Goal: Task Accomplishment & Management: Use online tool/utility

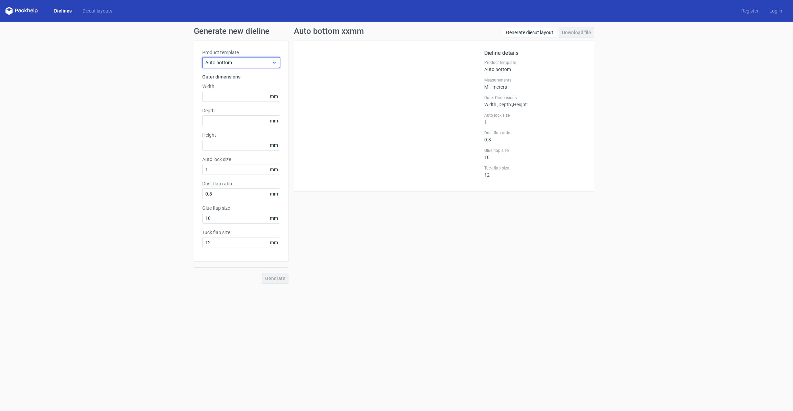
click at [224, 62] on span "Auto bottom" at bounding box center [238, 62] width 67 height 7
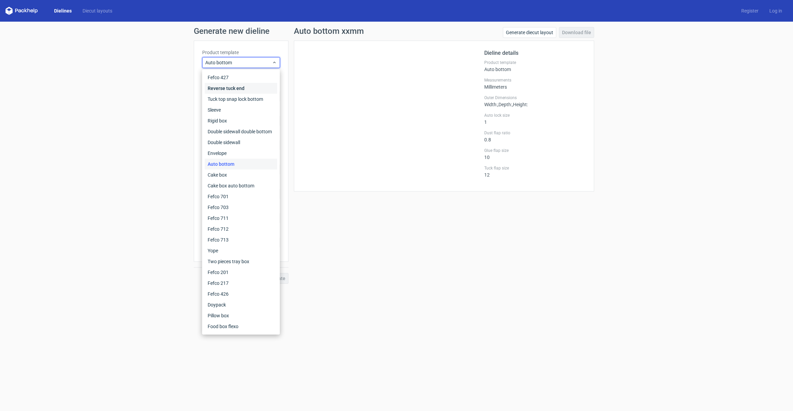
click at [245, 91] on div "Reverse tuck end" at bounding box center [241, 88] width 72 height 11
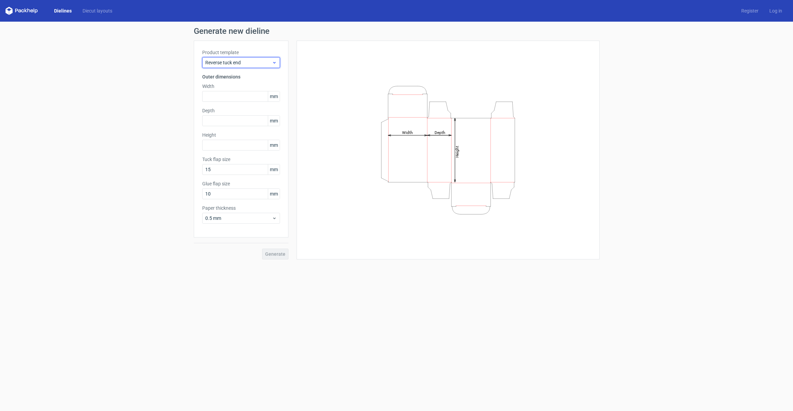
click at [239, 63] on span "Reverse tuck end" at bounding box center [238, 62] width 67 height 7
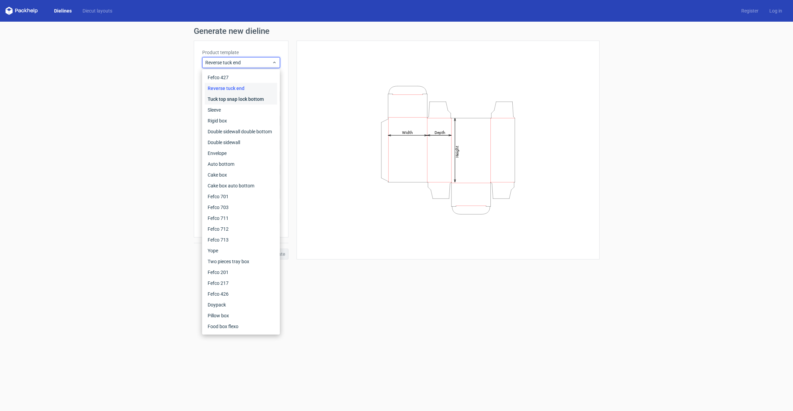
click at [237, 99] on div "Tuck top snap lock bottom" at bounding box center [241, 99] width 72 height 11
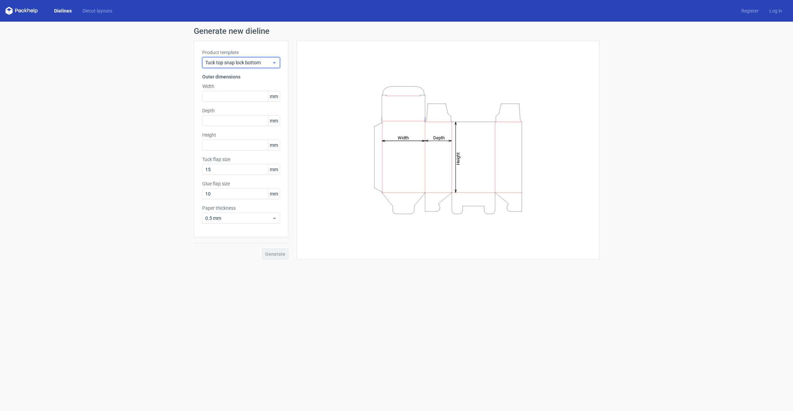
click at [242, 66] on span "Tuck top snap lock bottom" at bounding box center [238, 62] width 67 height 7
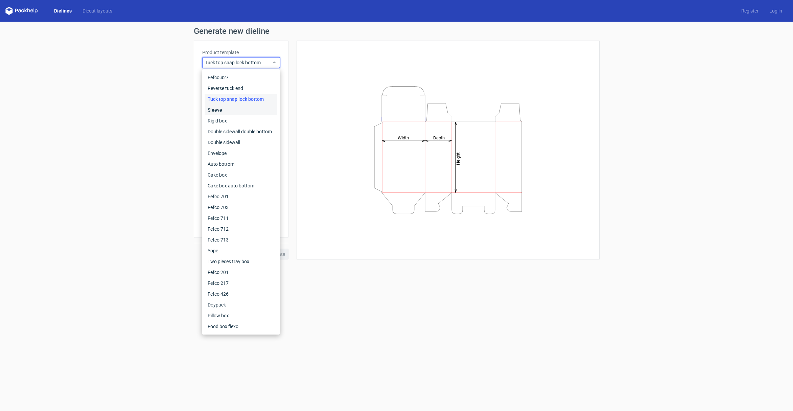
click at [241, 112] on div "Sleeve" at bounding box center [241, 109] width 72 height 11
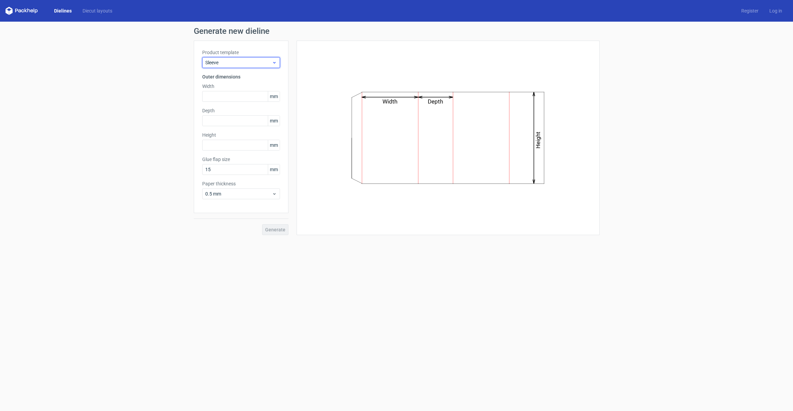
click at [239, 61] on span "Sleeve" at bounding box center [238, 62] width 67 height 7
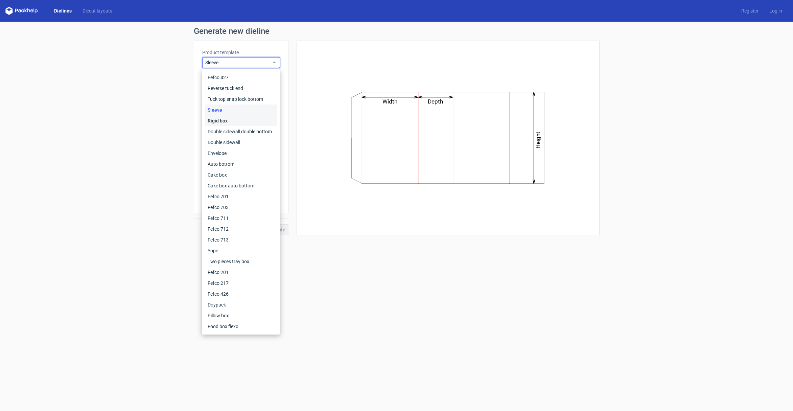
click at [244, 116] on div "Rigid box" at bounding box center [241, 120] width 72 height 11
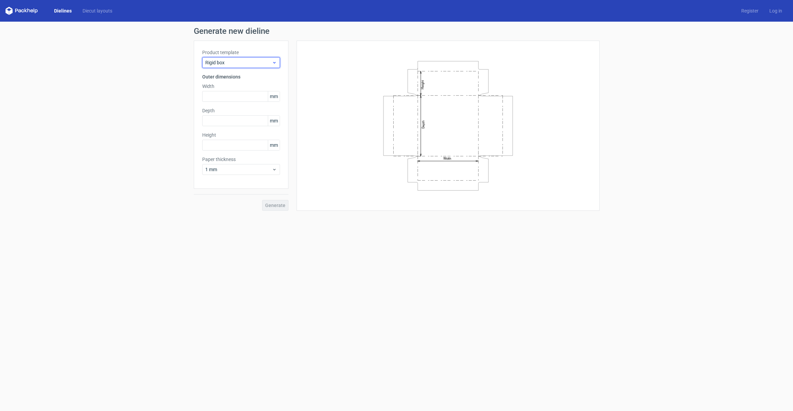
click at [243, 62] on span "Rigid box" at bounding box center [238, 62] width 67 height 7
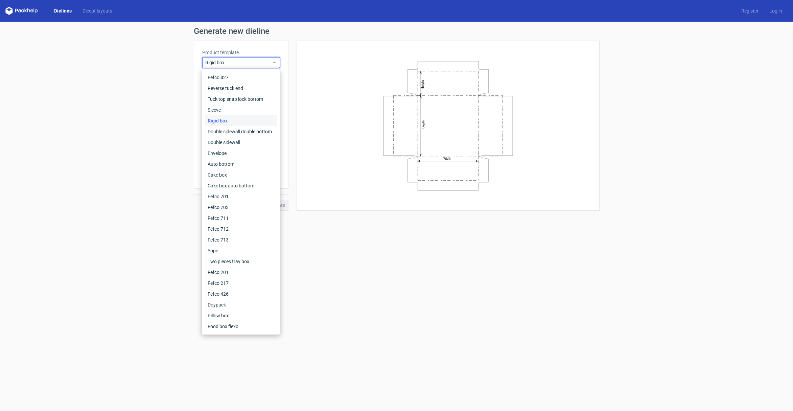
click at [237, 125] on div "Rigid box" at bounding box center [241, 120] width 72 height 11
click at [237, 125] on input "text" at bounding box center [241, 120] width 78 height 11
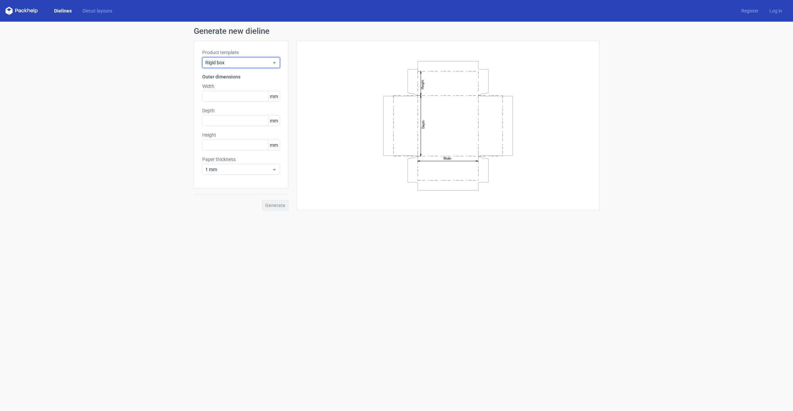
click at [240, 65] on span "Rigid box" at bounding box center [238, 62] width 67 height 7
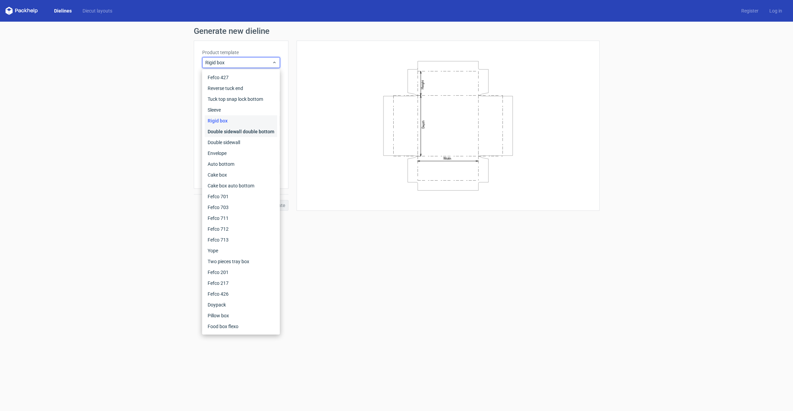
click at [241, 129] on div "Double sidewall double bottom" at bounding box center [241, 131] width 72 height 11
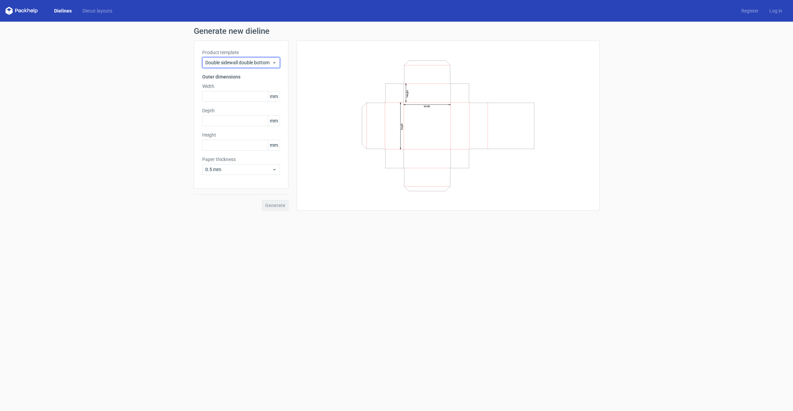
drag, startPoint x: 249, startPoint y: 61, endPoint x: 247, endPoint y: 69, distance: 8.0
click at [249, 61] on span "Double sidewall double bottom" at bounding box center [238, 62] width 67 height 7
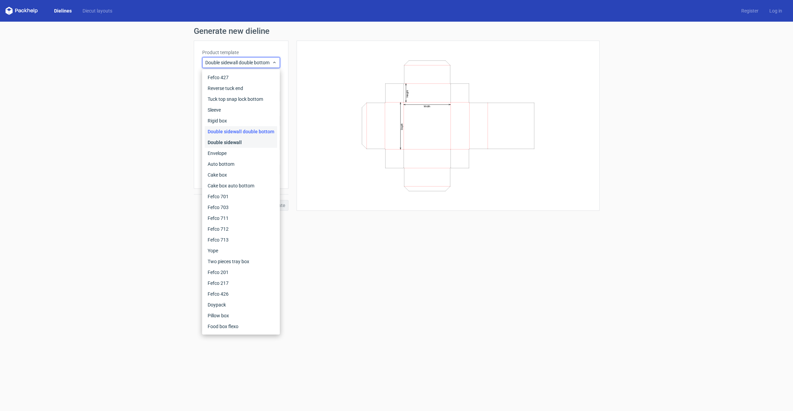
click at [244, 143] on div "Double sidewall" at bounding box center [241, 142] width 72 height 11
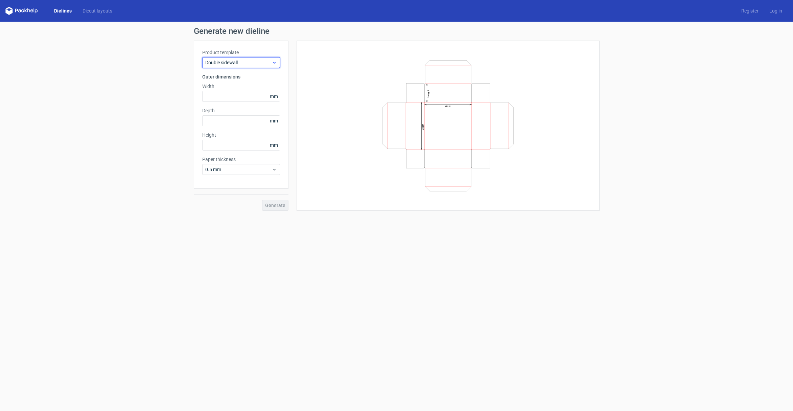
click at [258, 65] on span "Double sidewall" at bounding box center [238, 62] width 67 height 7
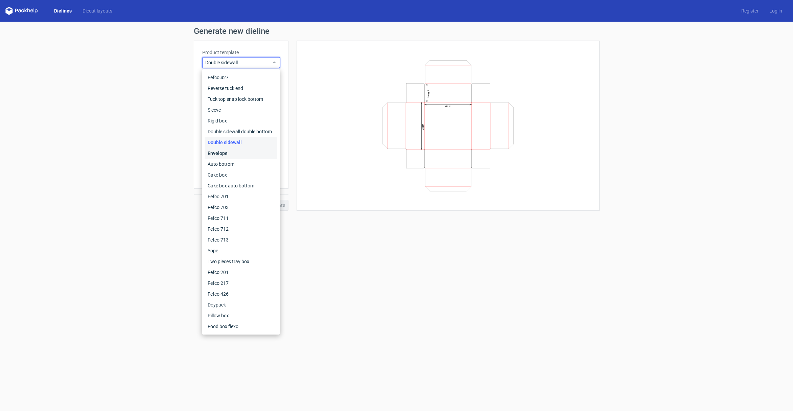
click at [251, 154] on div "Envelope" at bounding box center [241, 153] width 72 height 11
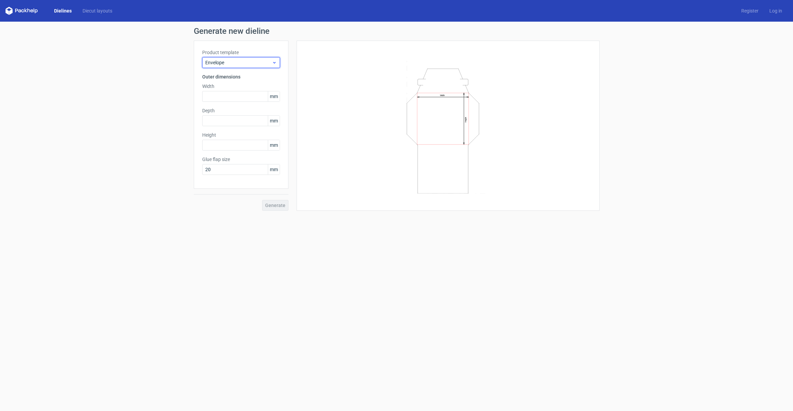
drag, startPoint x: 246, startPoint y: 63, endPoint x: 244, endPoint y: 66, distance: 3.7
click at [246, 63] on span "Envelope" at bounding box center [238, 62] width 67 height 7
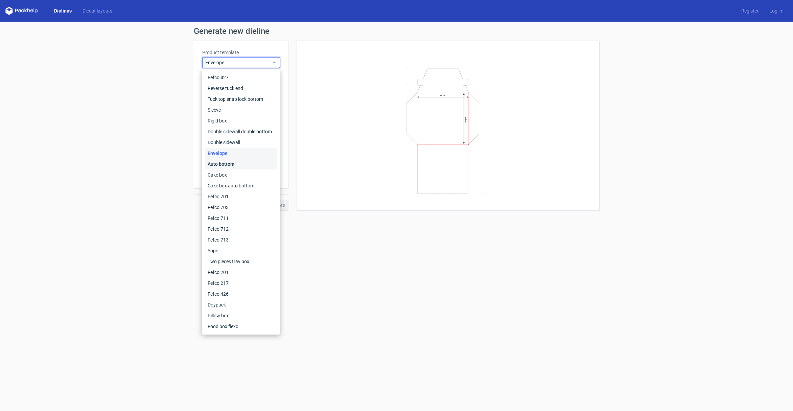
click at [245, 162] on div "Auto bottom" at bounding box center [241, 164] width 72 height 11
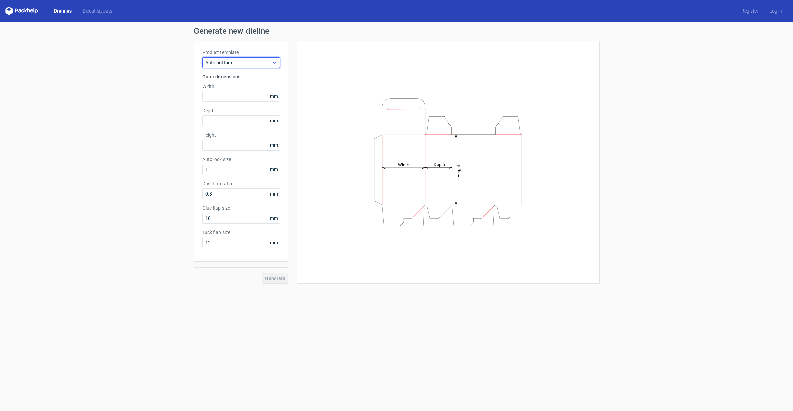
click at [237, 66] on span "Auto bottom" at bounding box center [238, 62] width 67 height 7
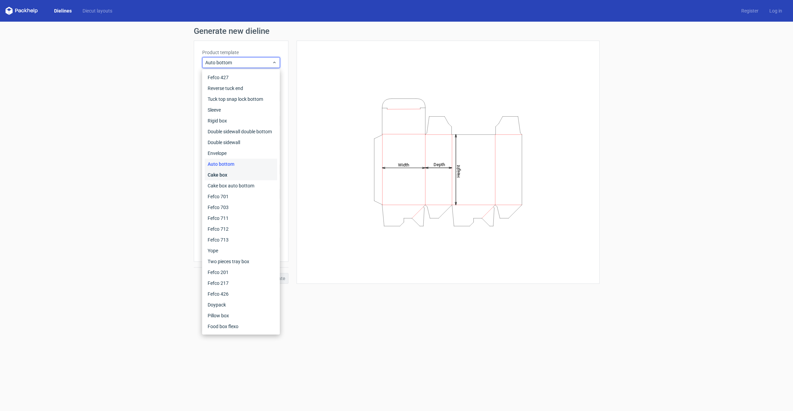
click at [250, 175] on div "Cake box" at bounding box center [241, 174] width 72 height 11
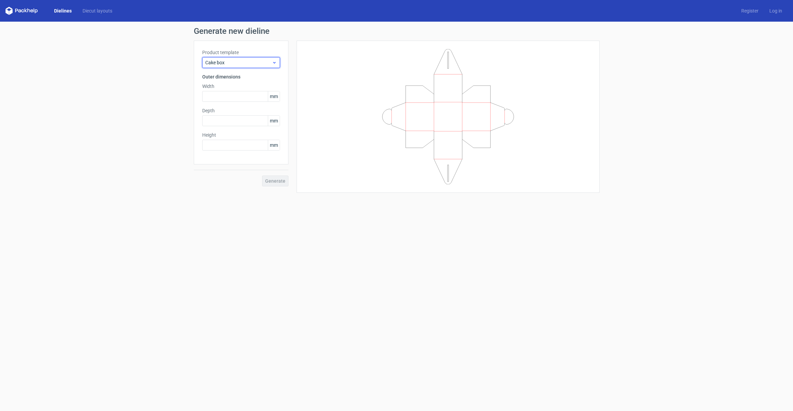
click at [233, 64] on span "Cake box" at bounding box center [238, 62] width 67 height 7
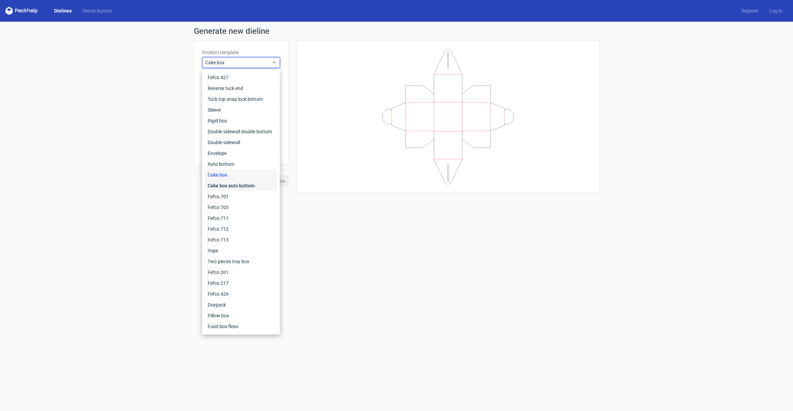
click at [239, 185] on div "Cake box auto bottom" at bounding box center [241, 185] width 72 height 11
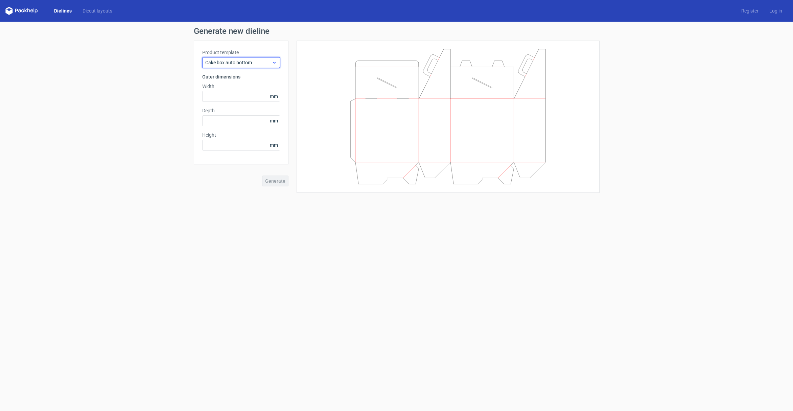
click at [235, 64] on span "Cake box auto bottom" at bounding box center [238, 62] width 67 height 7
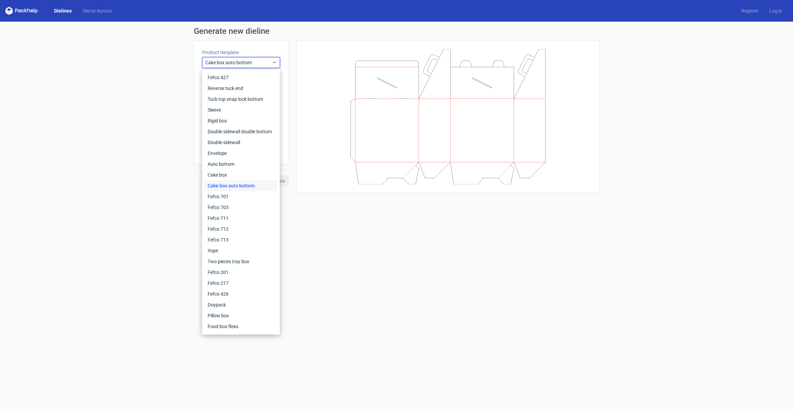
click at [88, 44] on div "Generate new dieline Product template Cake box auto bottom Outer dimensions Wid…" at bounding box center [396, 110] width 793 height 176
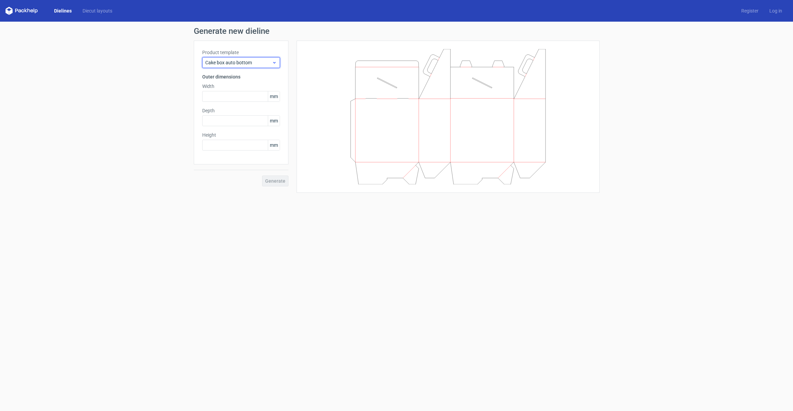
click at [245, 63] on span "Cake box auto bottom" at bounding box center [238, 62] width 67 height 7
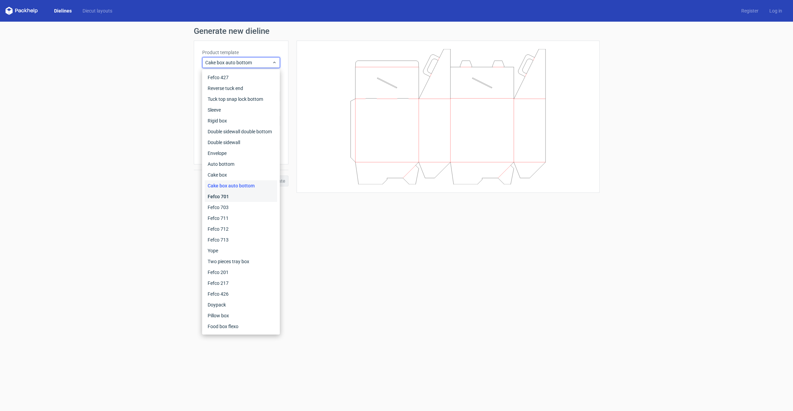
click at [248, 193] on div "Fefco 701" at bounding box center [241, 196] width 72 height 11
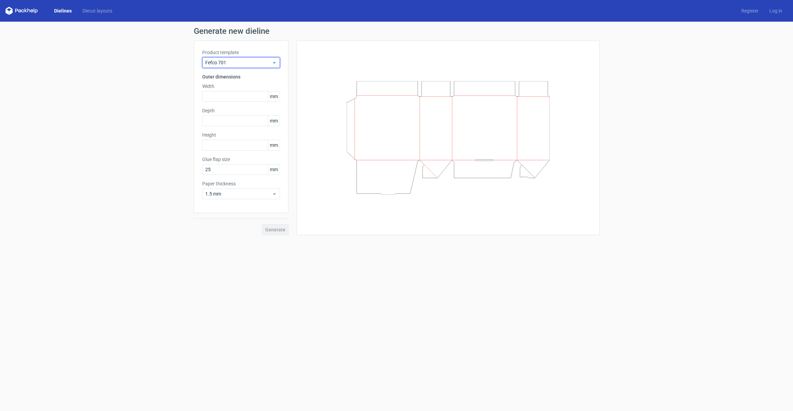
click at [229, 57] on div "Fefco 701" at bounding box center [241, 62] width 78 height 11
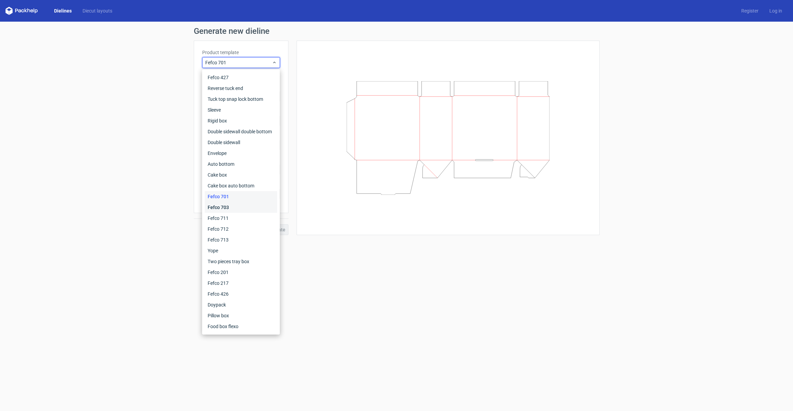
click at [254, 208] on div "Fefco 703" at bounding box center [241, 207] width 72 height 11
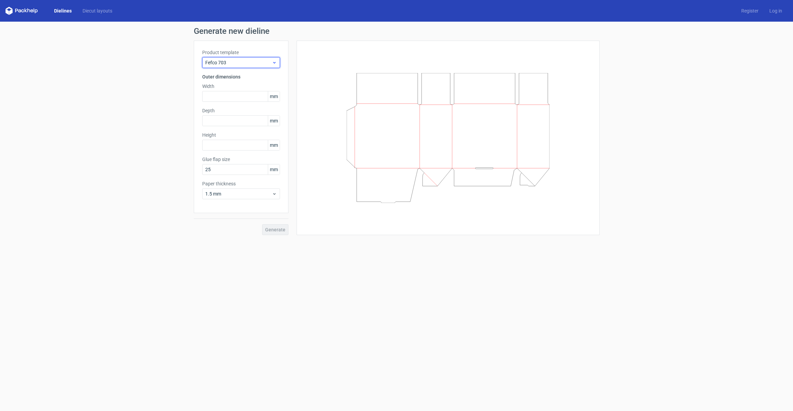
click at [229, 66] on div "Fefco 703" at bounding box center [241, 62] width 78 height 11
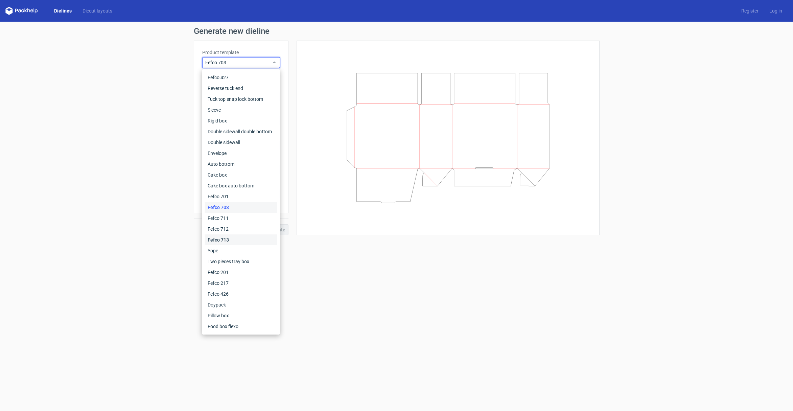
click at [243, 240] on div "Fefco 713" at bounding box center [241, 239] width 72 height 11
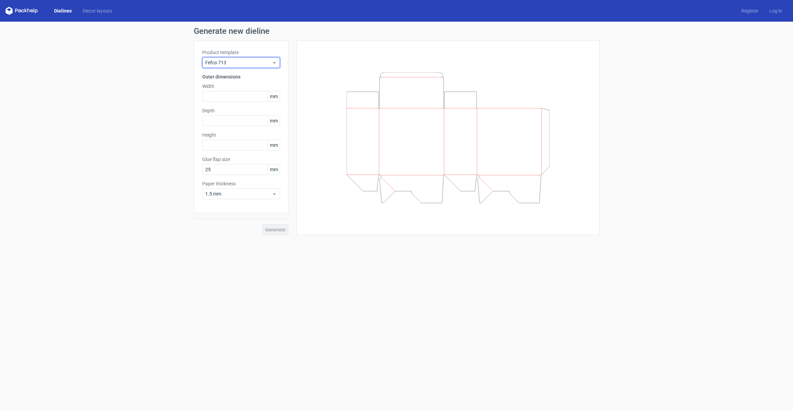
click at [238, 67] on div "Fefco 713" at bounding box center [241, 62] width 78 height 11
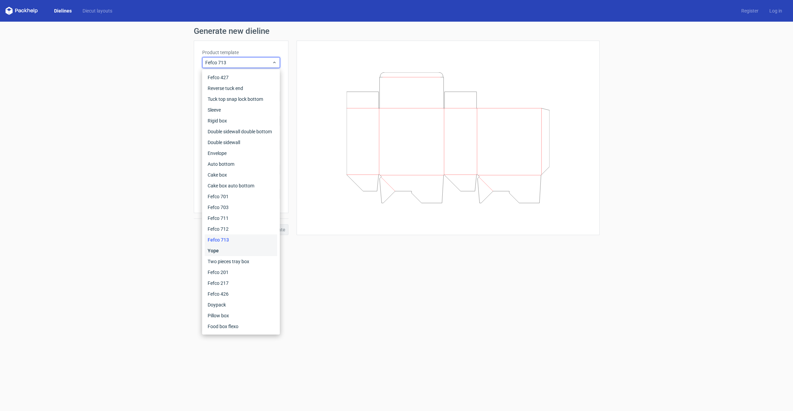
click at [239, 248] on div "Yope" at bounding box center [241, 250] width 72 height 11
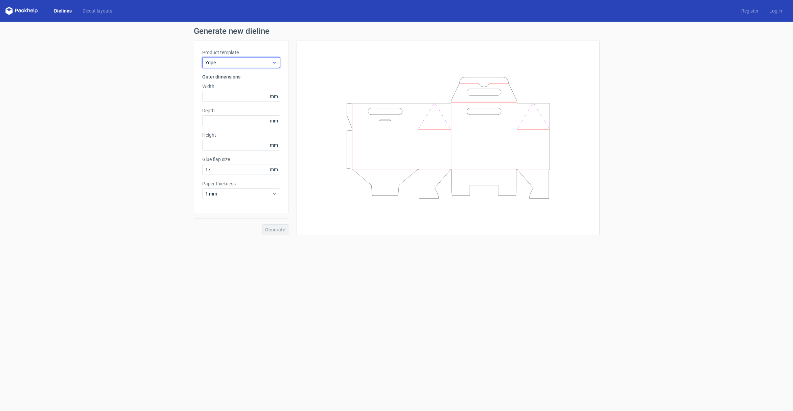
click at [236, 65] on span "Yope" at bounding box center [238, 62] width 67 height 7
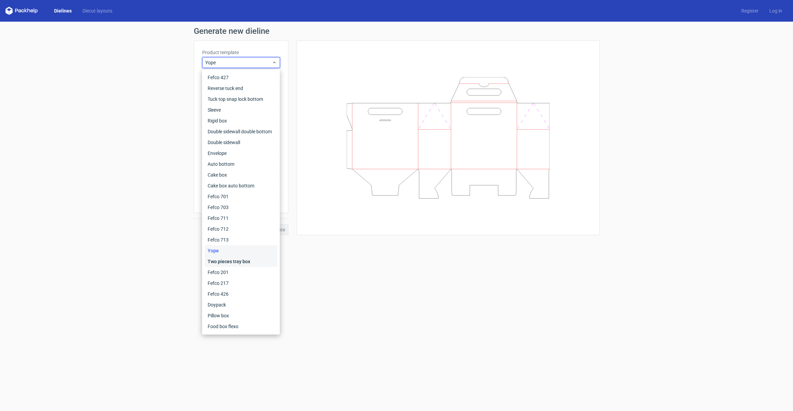
click at [242, 262] on div "Two pieces tray box" at bounding box center [241, 261] width 72 height 11
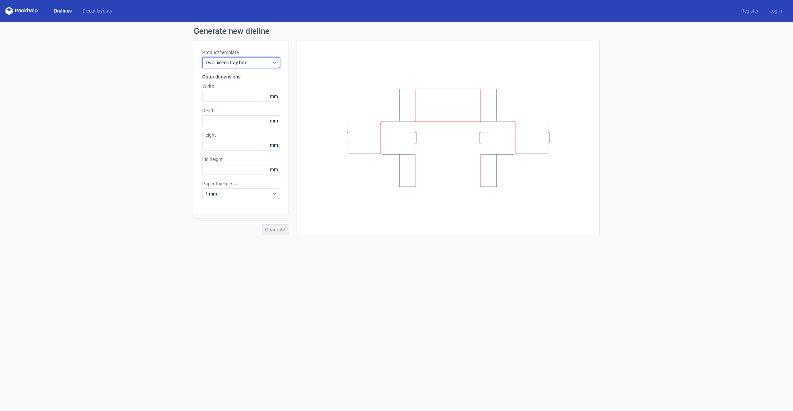
click at [207, 62] on span "Two pieces tray box" at bounding box center [238, 62] width 67 height 7
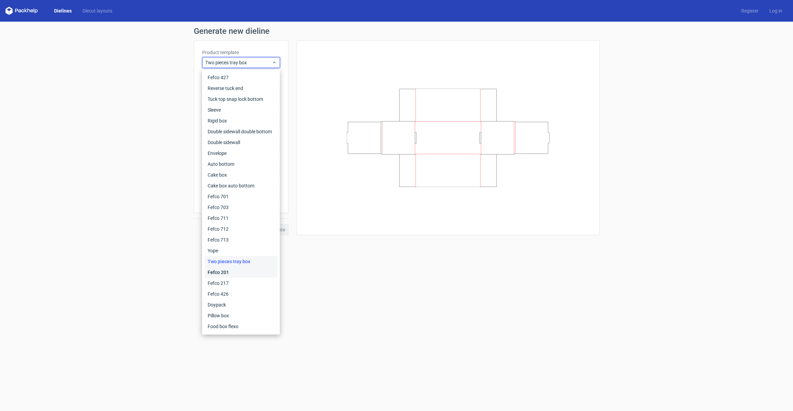
click at [227, 274] on div "Fefco 201" at bounding box center [241, 272] width 72 height 11
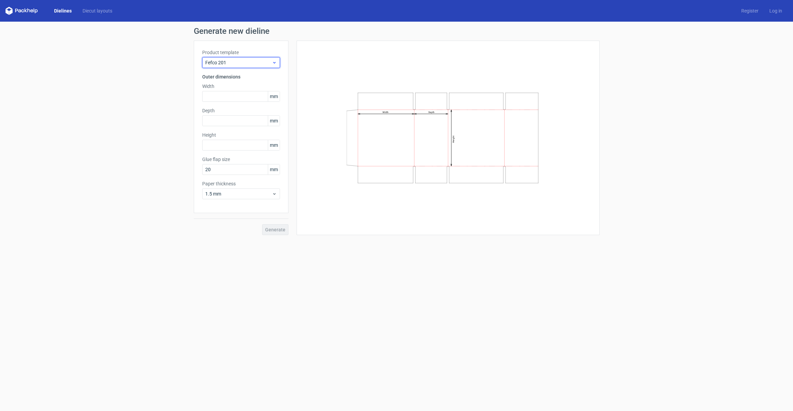
click at [211, 58] on div "Fefco 201" at bounding box center [241, 62] width 78 height 11
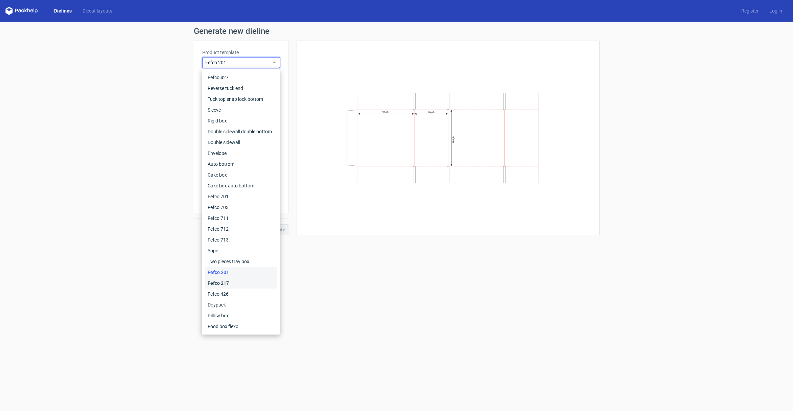
click at [237, 285] on div "Fefco 217" at bounding box center [241, 283] width 72 height 11
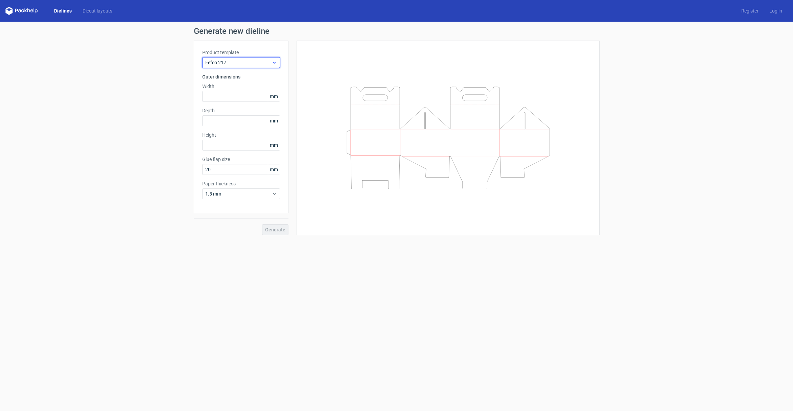
click at [224, 64] on span "Fefco 217" at bounding box center [238, 62] width 67 height 7
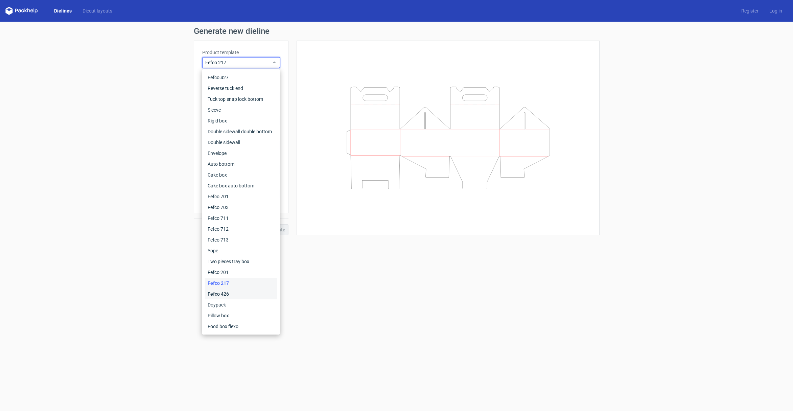
click at [229, 295] on div "Fefco 426" at bounding box center [241, 293] width 72 height 11
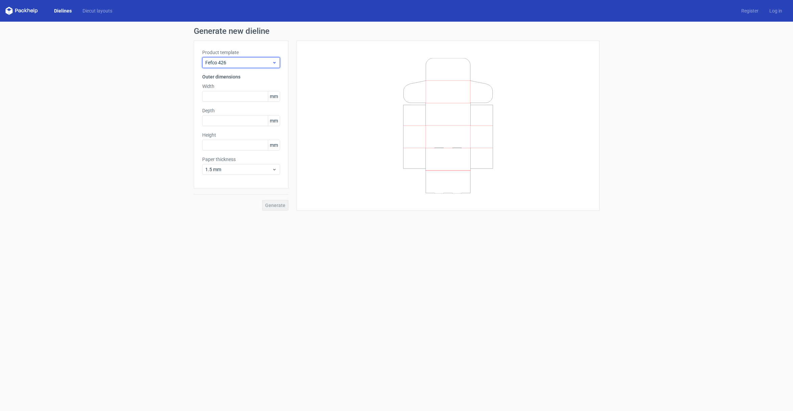
click at [224, 62] on span "Fefco 426" at bounding box center [238, 62] width 67 height 7
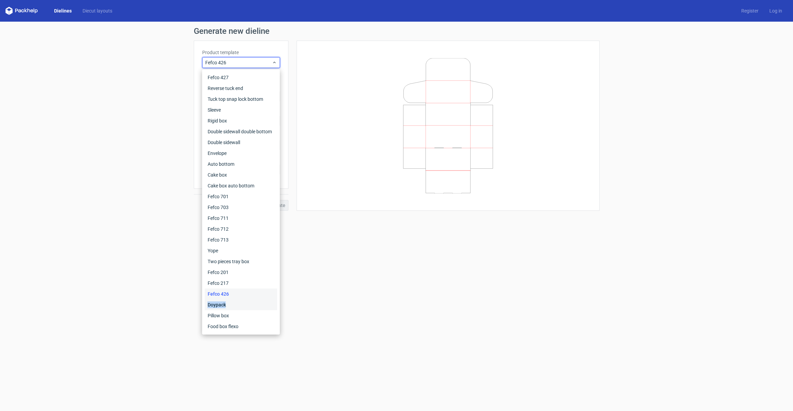
click at [230, 301] on div "Doypack" at bounding box center [241, 304] width 72 height 11
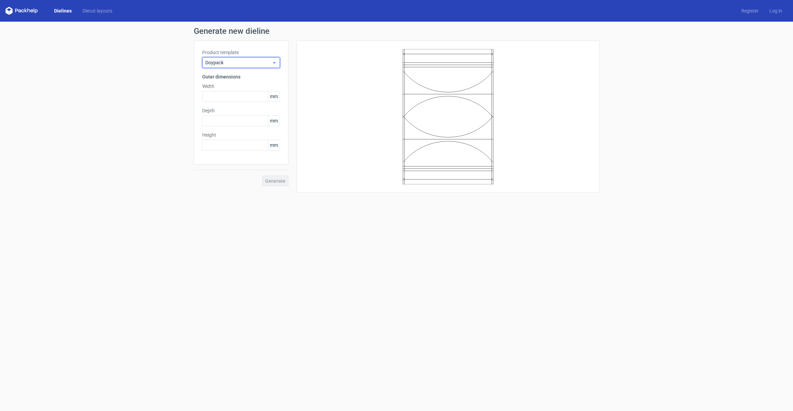
click at [242, 63] on span "Doypack" at bounding box center [238, 62] width 67 height 7
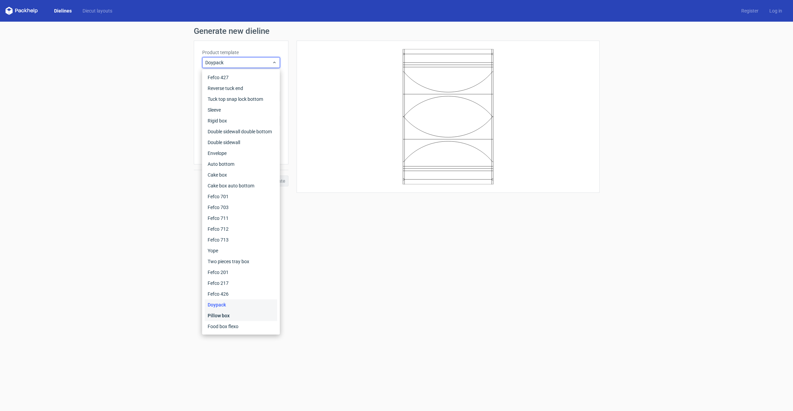
click at [242, 313] on div "Pillow box" at bounding box center [241, 315] width 72 height 11
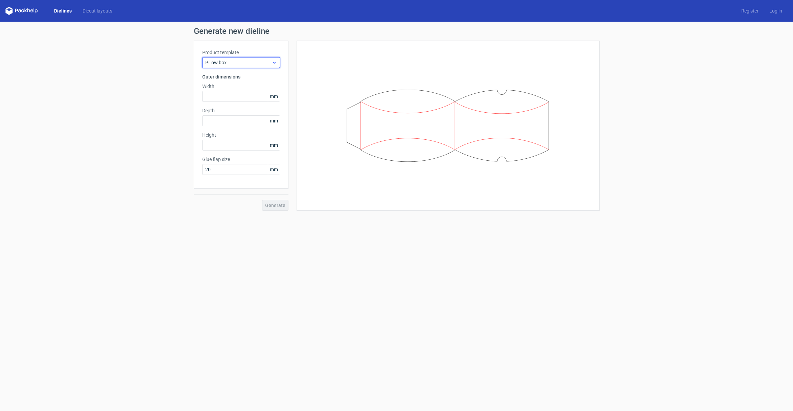
click at [230, 61] on span "Pillow box" at bounding box center [238, 62] width 67 height 7
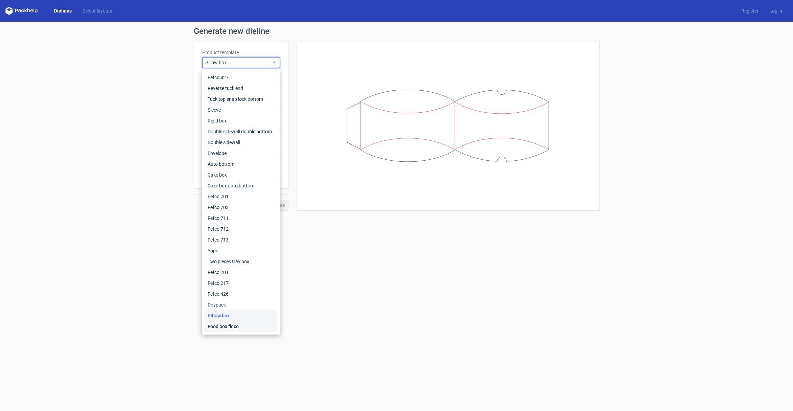
click at [238, 327] on div "Food box flexo" at bounding box center [241, 326] width 72 height 11
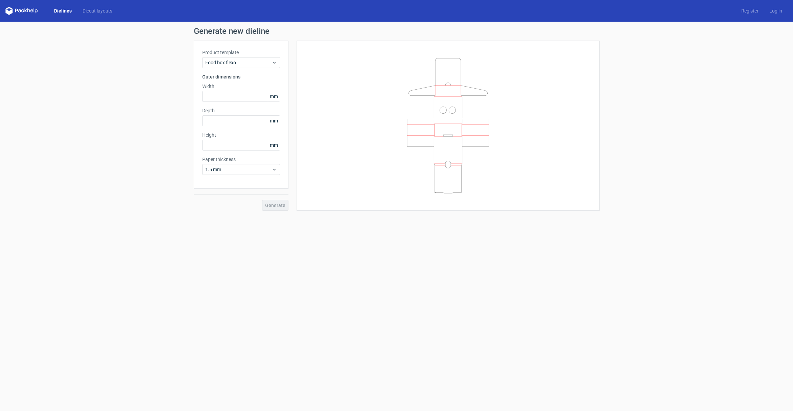
click at [236, 72] on div "Product template Food box flexo Outer dimensions Width mm Depth mm Height mm Pa…" at bounding box center [241, 115] width 95 height 148
click at [236, 65] on span "Food box flexo" at bounding box center [238, 62] width 67 height 7
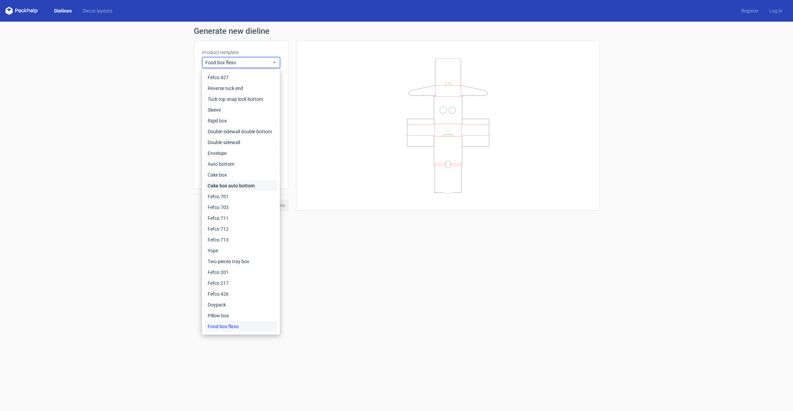
click at [237, 187] on div "Cake box auto bottom" at bounding box center [241, 185] width 72 height 11
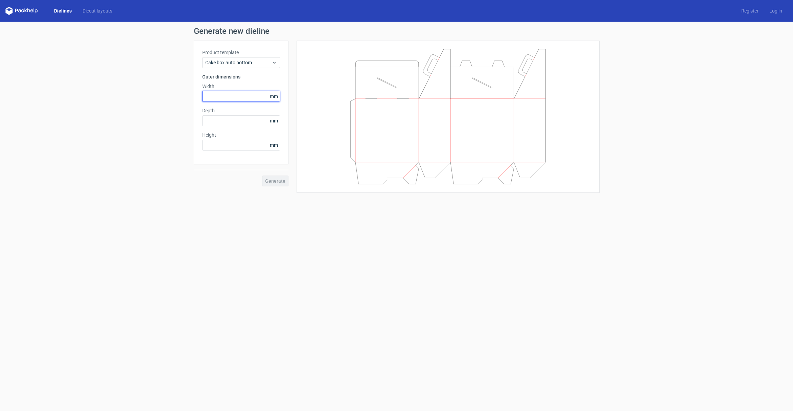
click at [235, 99] on input "text" at bounding box center [241, 96] width 78 height 11
type input "10"
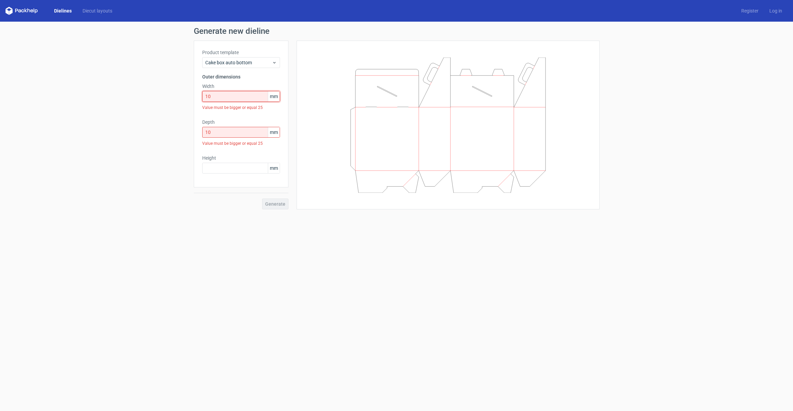
click at [214, 97] on input "10" at bounding box center [241, 96] width 78 height 11
type input "100"
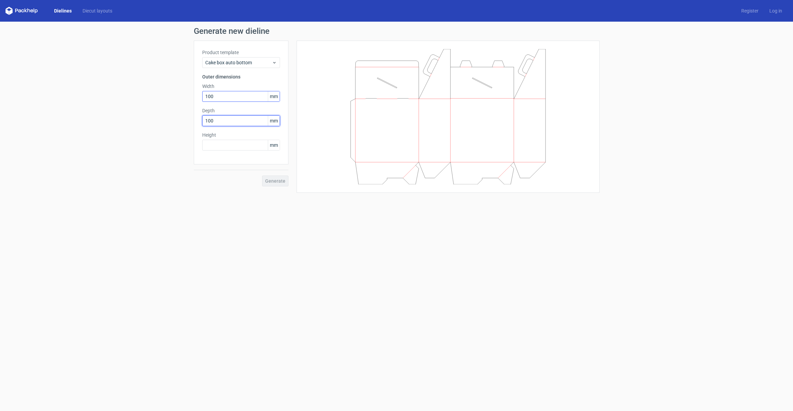
type input "100"
drag, startPoint x: 315, startPoint y: 203, endPoint x: 291, endPoint y: 188, distance: 28.6
click at [314, 202] on form "Generate new dieline Product template Cake box auto bottom Outer dimensions Wid…" at bounding box center [396, 216] width 793 height 389
click at [238, 144] on input "text" at bounding box center [241, 145] width 78 height 11
type input "100"
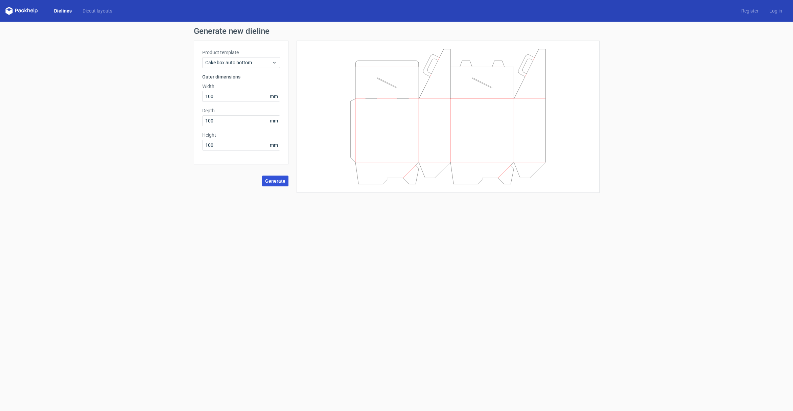
click at [273, 181] on span "Generate" at bounding box center [275, 181] width 20 height 5
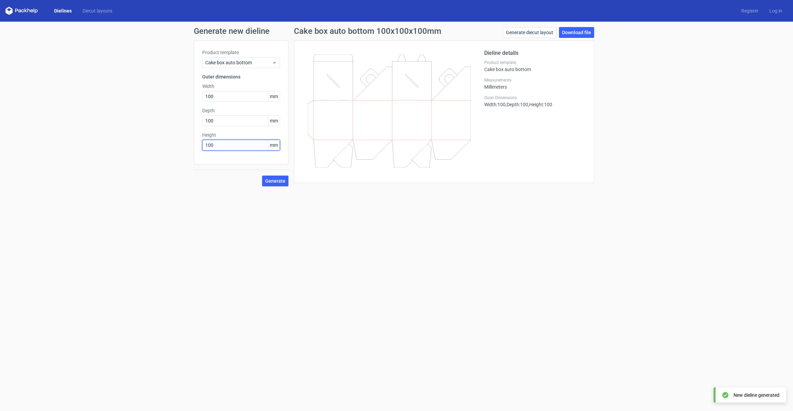
click at [226, 143] on input "100" at bounding box center [241, 145] width 78 height 11
click at [229, 122] on input "100" at bounding box center [241, 120] width 78 height 11
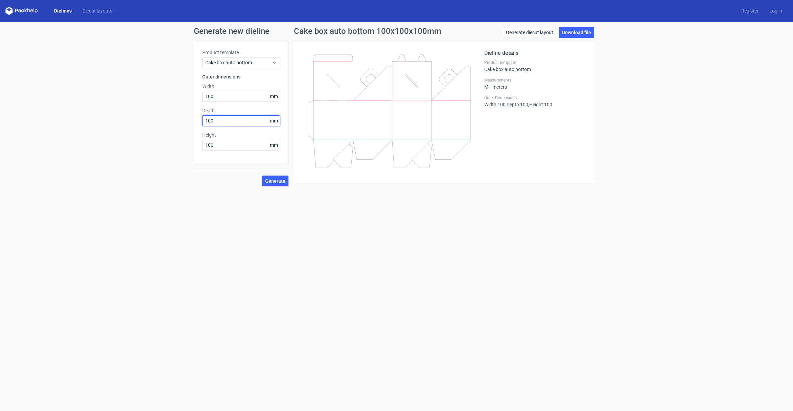
click at [228, 122] on input "100" at bounding box center [241, 120] width 78 height 11
click at [270, 183] on span "Generate" at bounding box center [275, 181] width 20 height 5
click at [230, 120] on input "50" at bounding box center [241, 120] width 78 height 11
click at [229, 121] on input "50" at bounding box center [241, 120] width 78 height 11
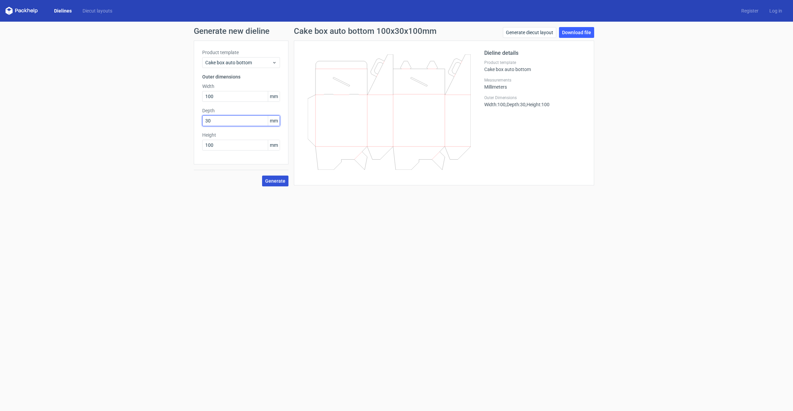
type input "30"
click at [281, 181] on span "Generate" at bounding box center [275, 181] width 20 height 5
click at [575, 32] on link "Download file" at bounding box center [576, 32] width 35 height 11
